Goal: Find specific page/section: Go to known website

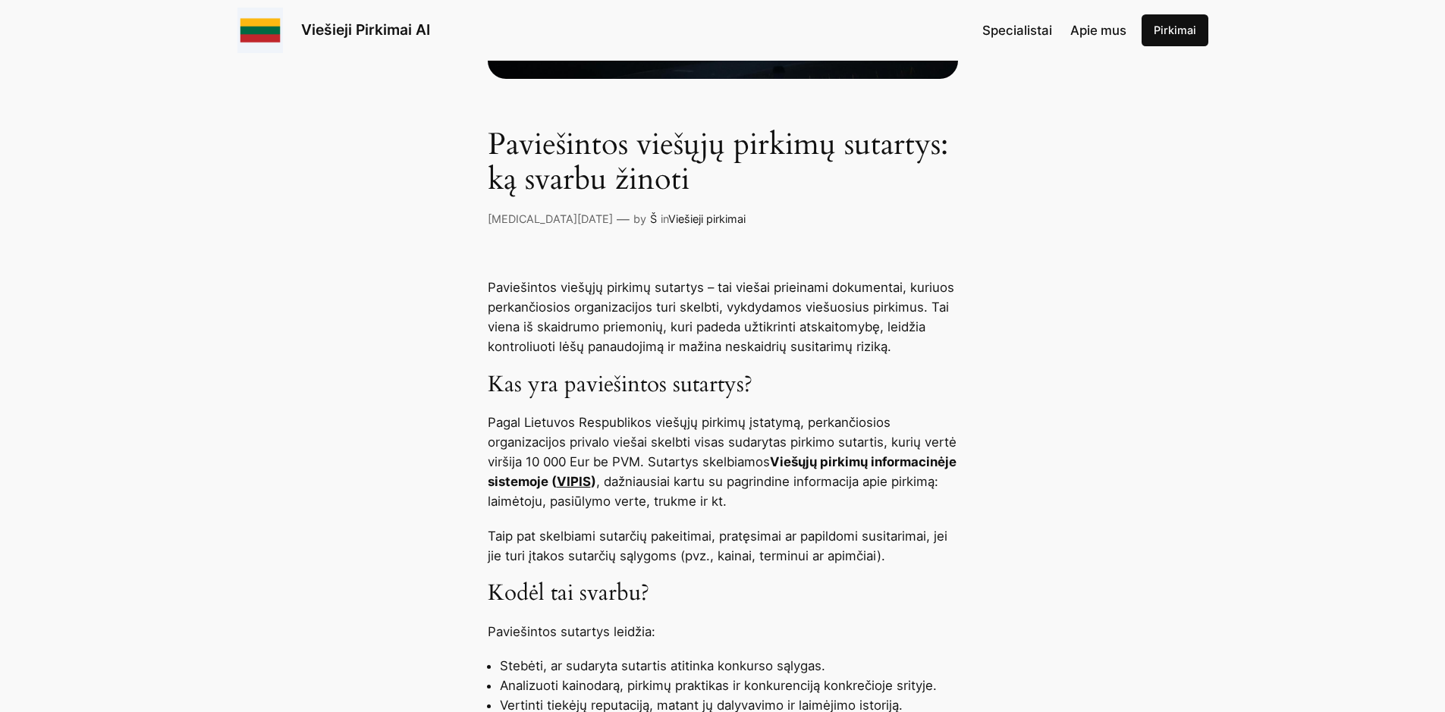
scroll to position [430, 0]
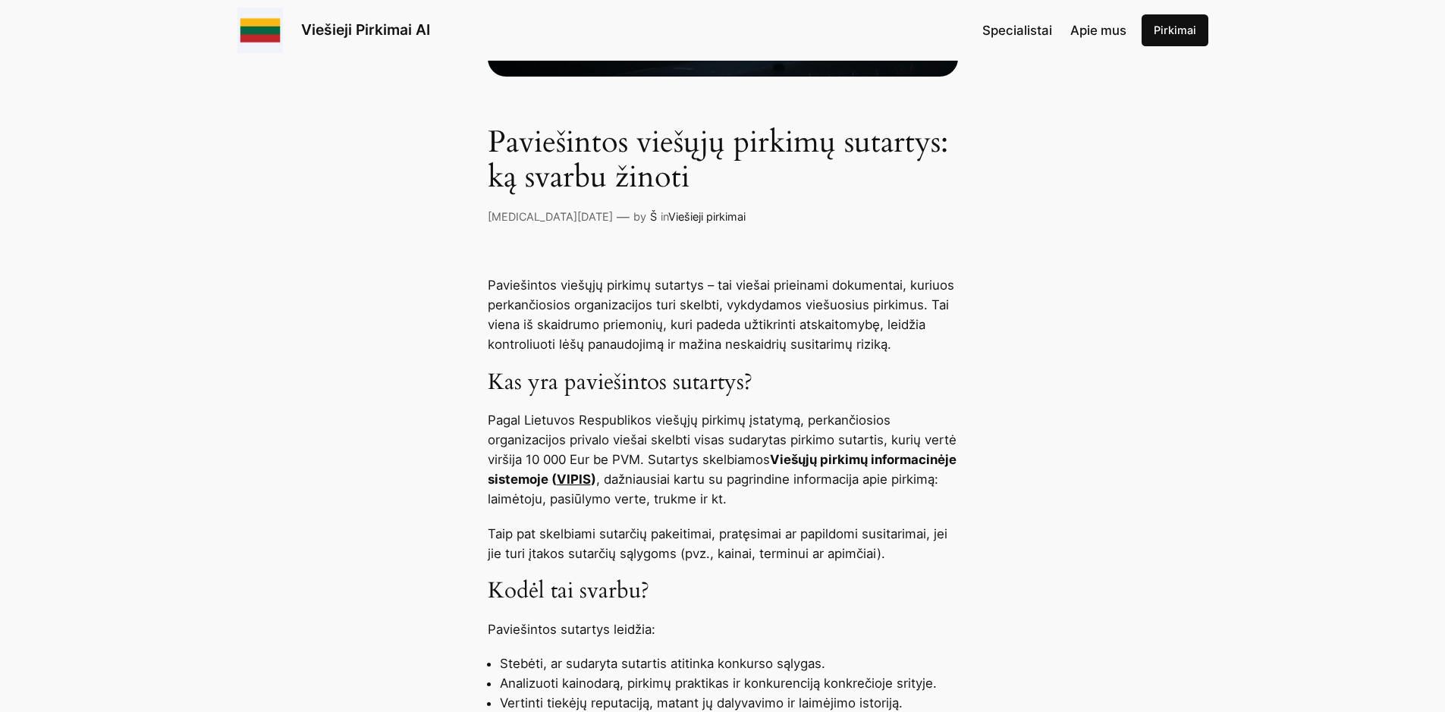
click at [591, 477] on link "VIPIS" at bounding box center [574, 479] width 34 height 15
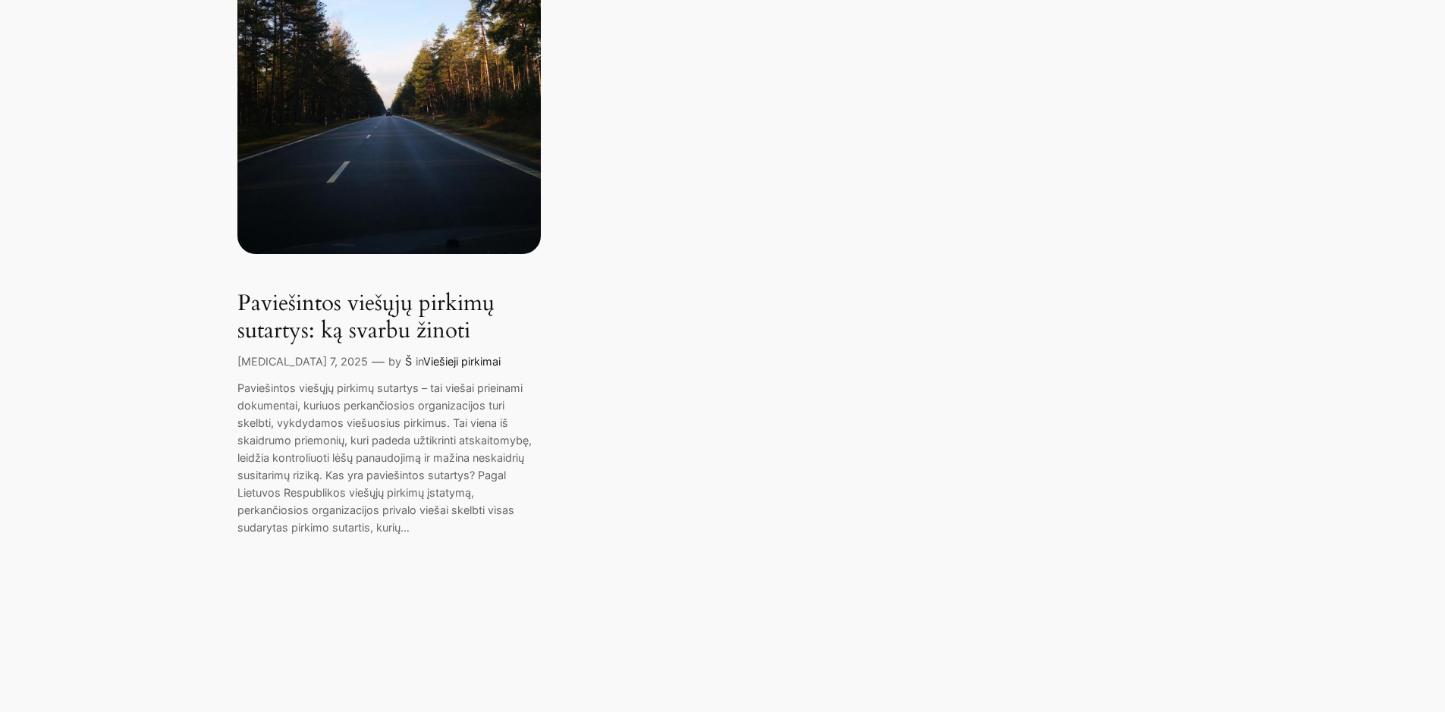
scroll to position [422, 0]
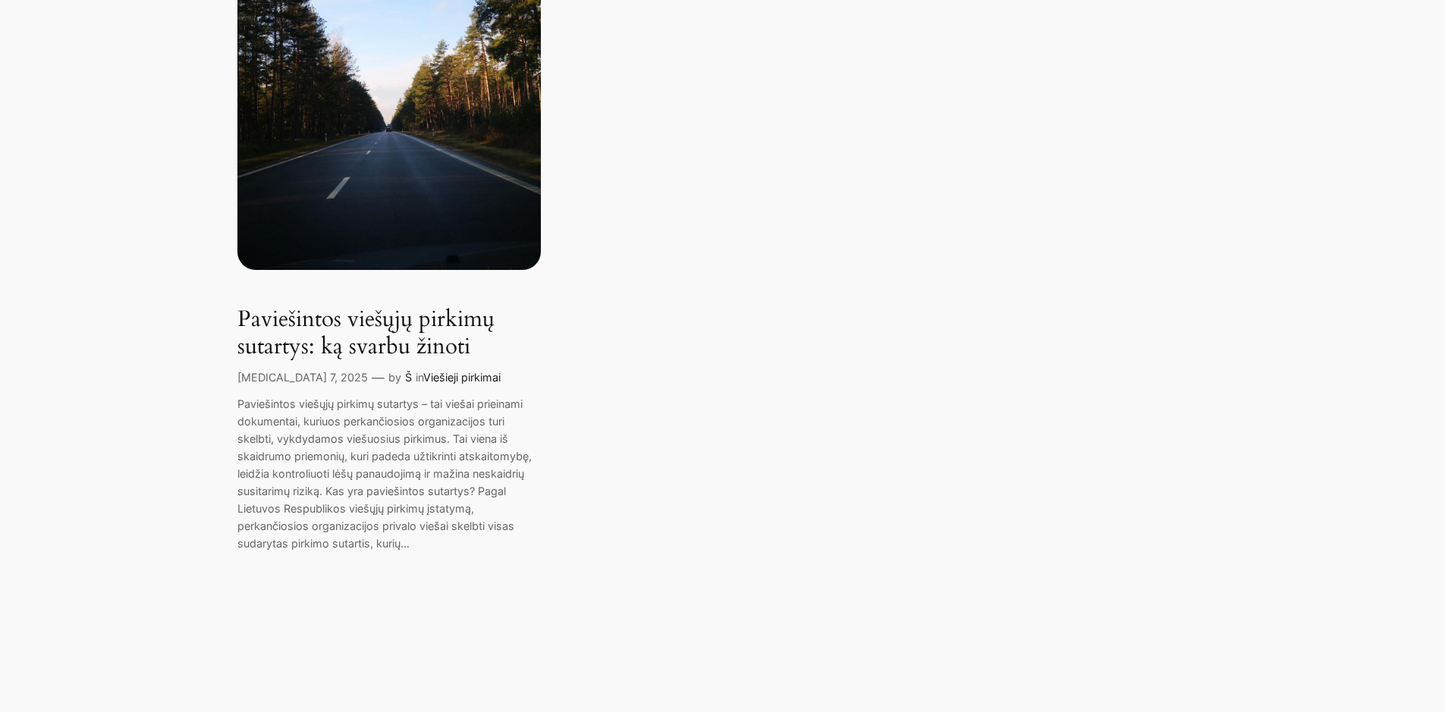
click at [423, 374] on link "Viešieji pirkimai" at bounding box center [461, 377] width 77 height 13
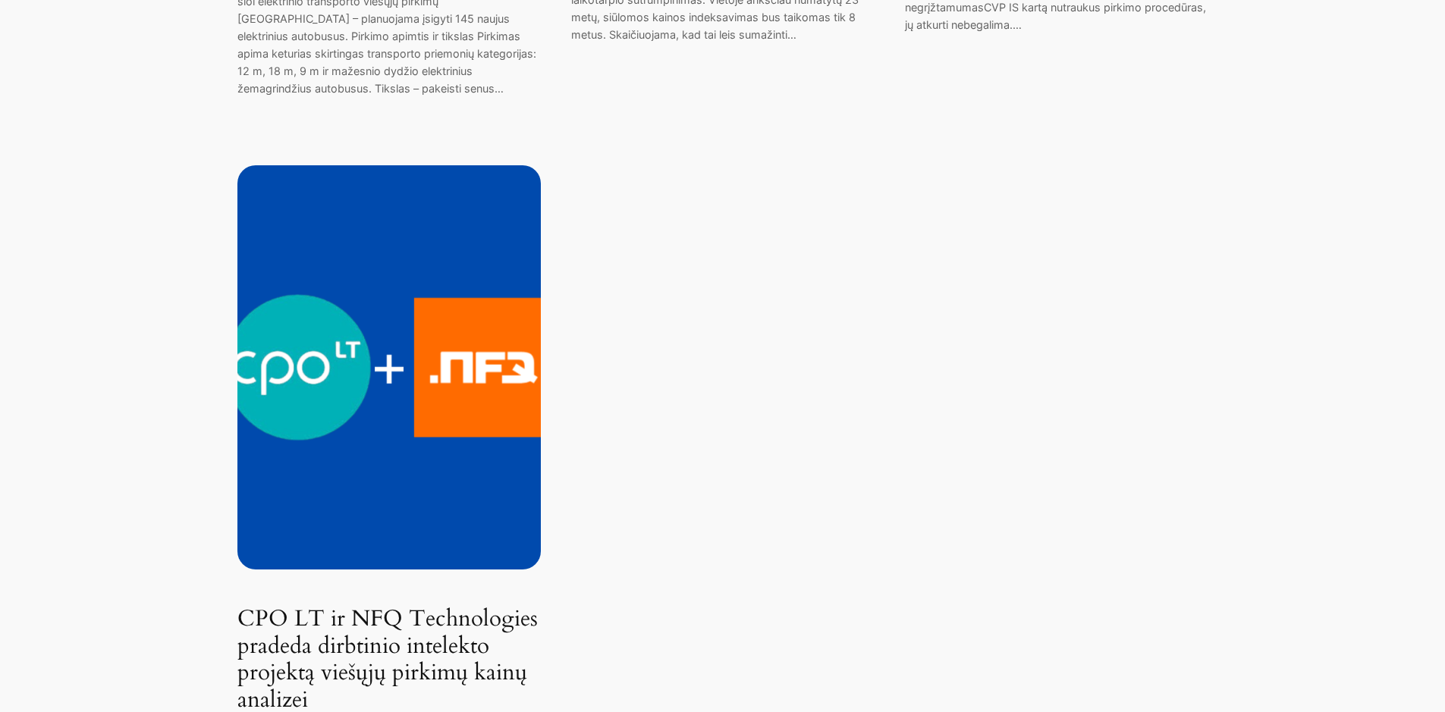
scroll to position [2631, 0]
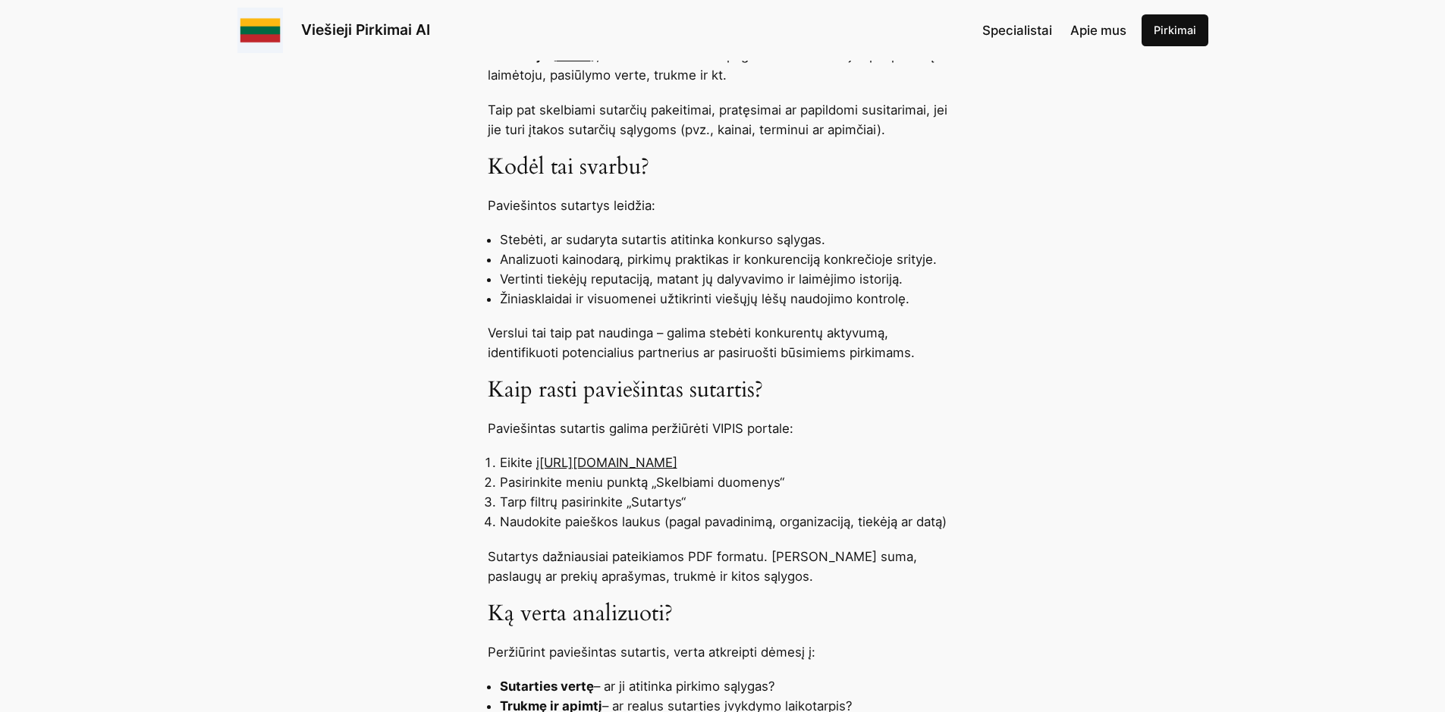
scroll to position [860, 0]
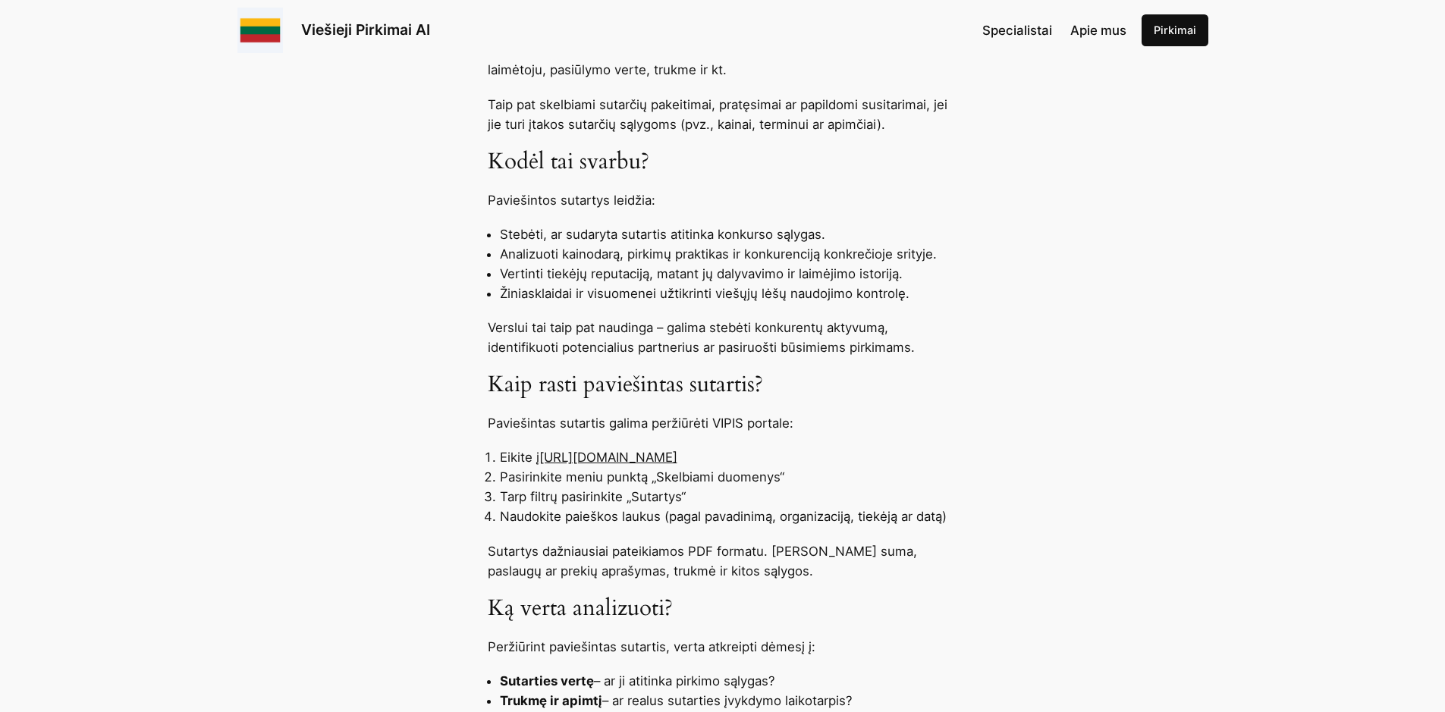
click at [597, 457] on link "[URL][DOMAIN_NAME]" at bounding box center [608, 457] width 138 height 15
drag, startPoint x: 750, startPoint y: 454, endPoint x: 543, endPoint y: 459, distance: 207.2
click at [543, 459] on li "Eikite į [URL][DOMAIN_NAME]" at bounding box center [729, 458] width 458 height 20
copy link "[URL][DOMAIN_NAME]"
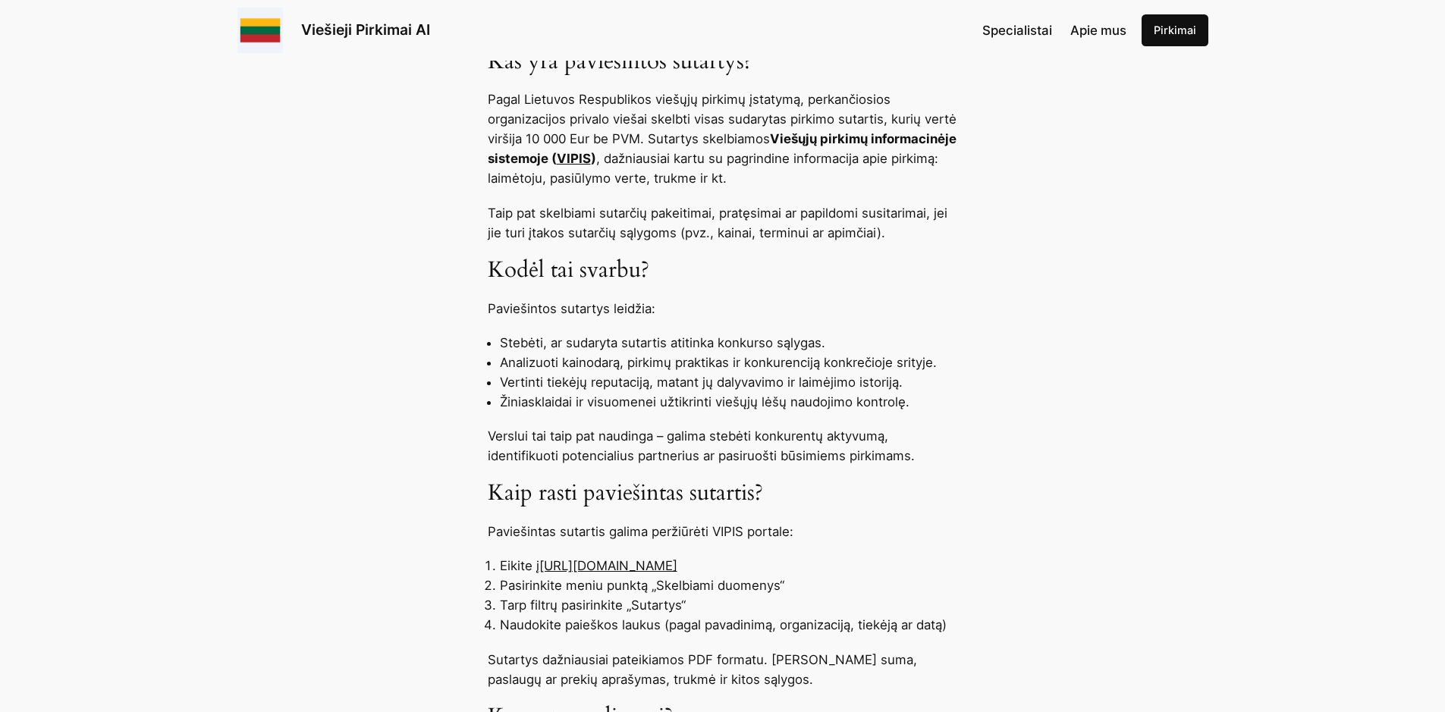
scroll to position [759, 0]
